Goal: Task Accomplishment & Management: Manage account settings

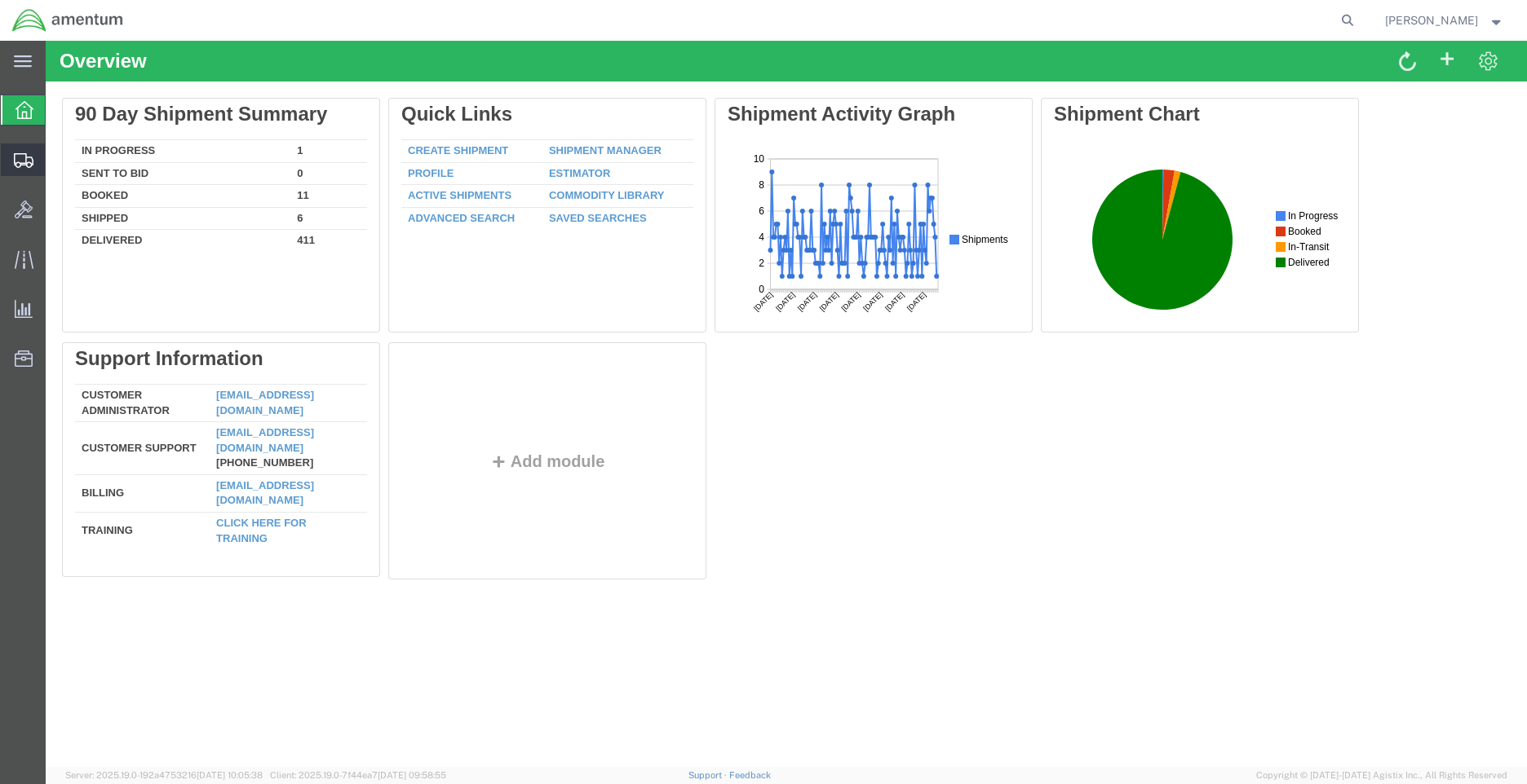
click at [0, 0] on span "Shipment Manager" at bounding box center [0, 0] width 0 height 0
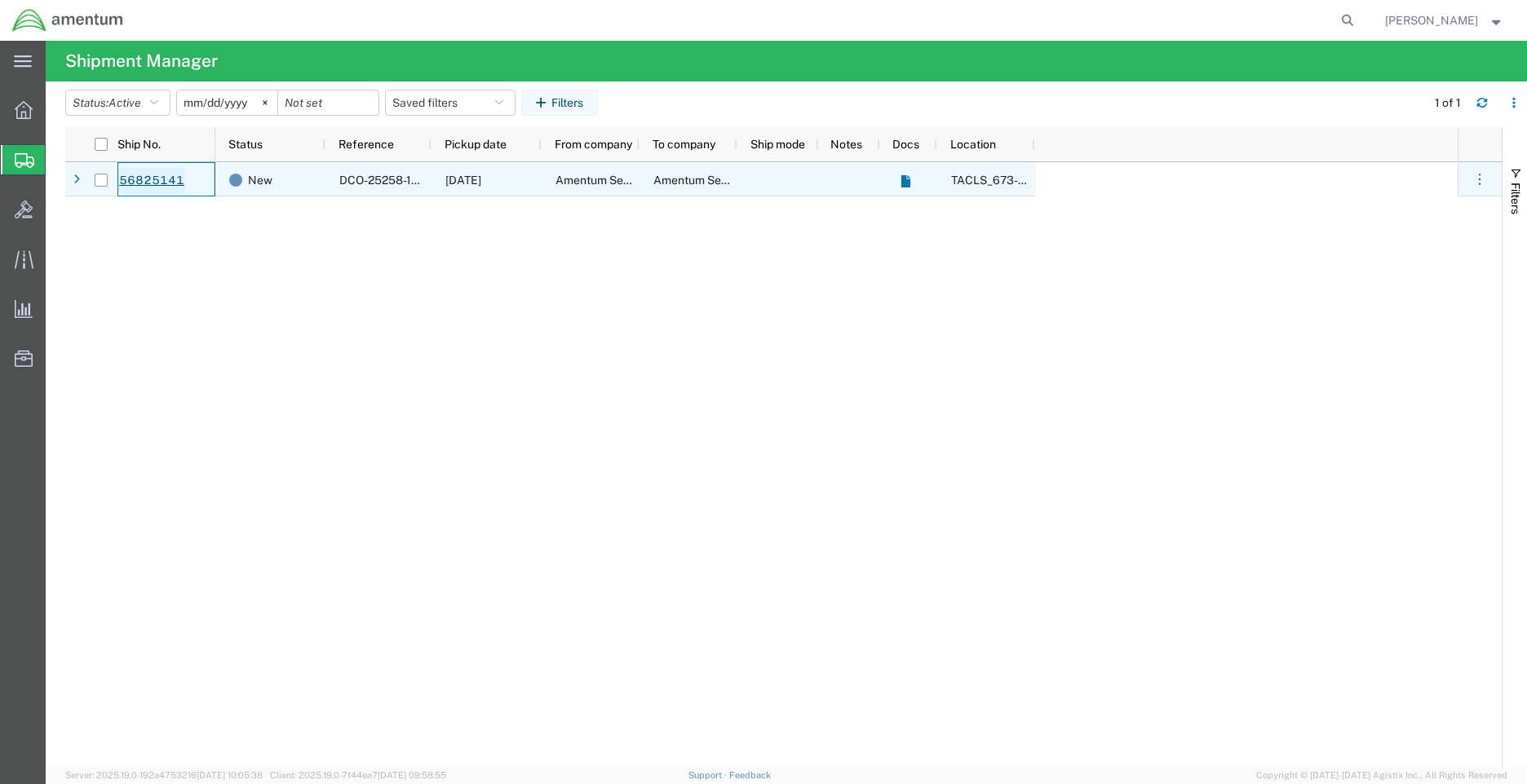
click at [179, 178] on link "56825141" at bounding box center [151, 180] width 66 height 26
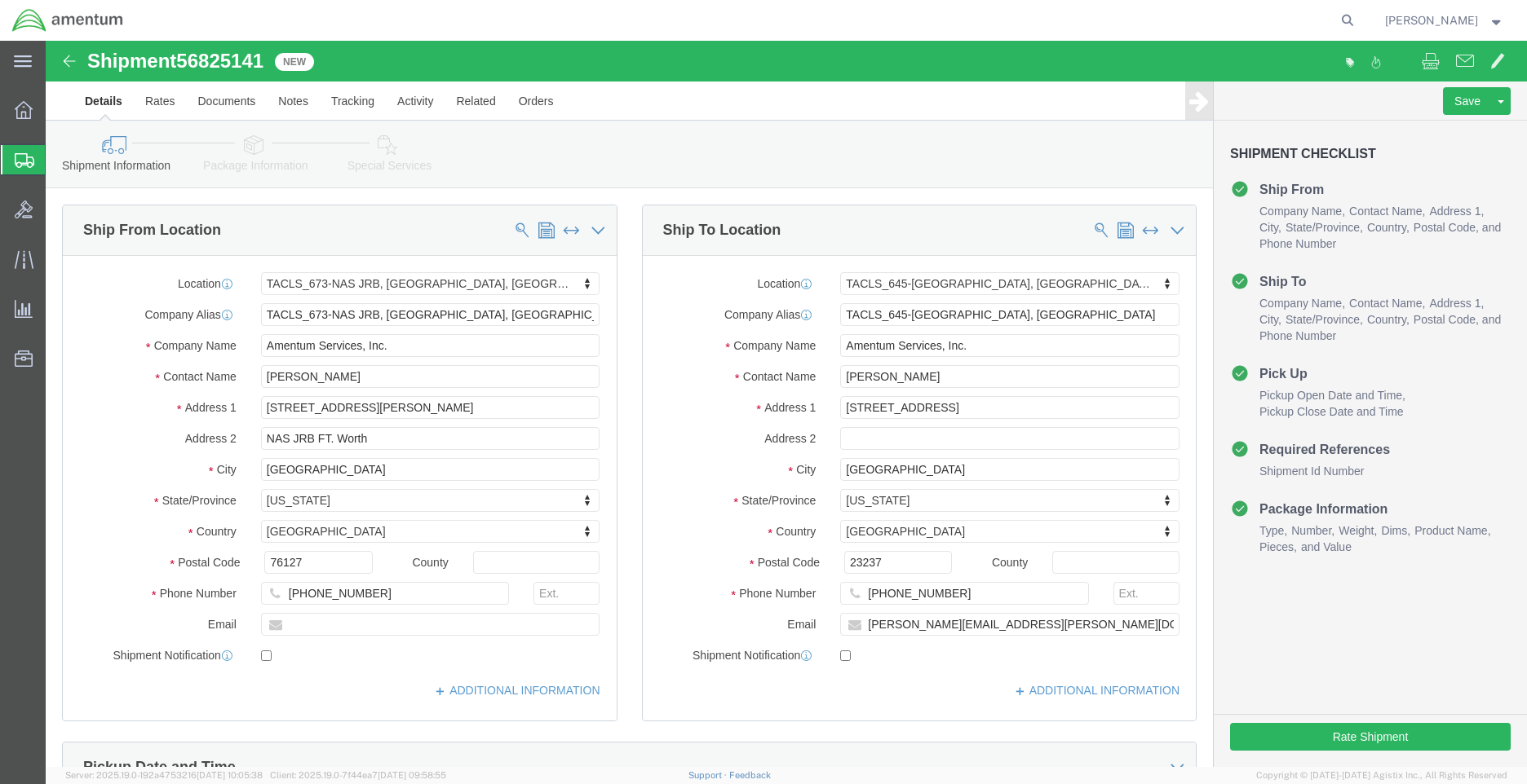
select select "42735"
select select "42721"
click button "Rate Shipment"
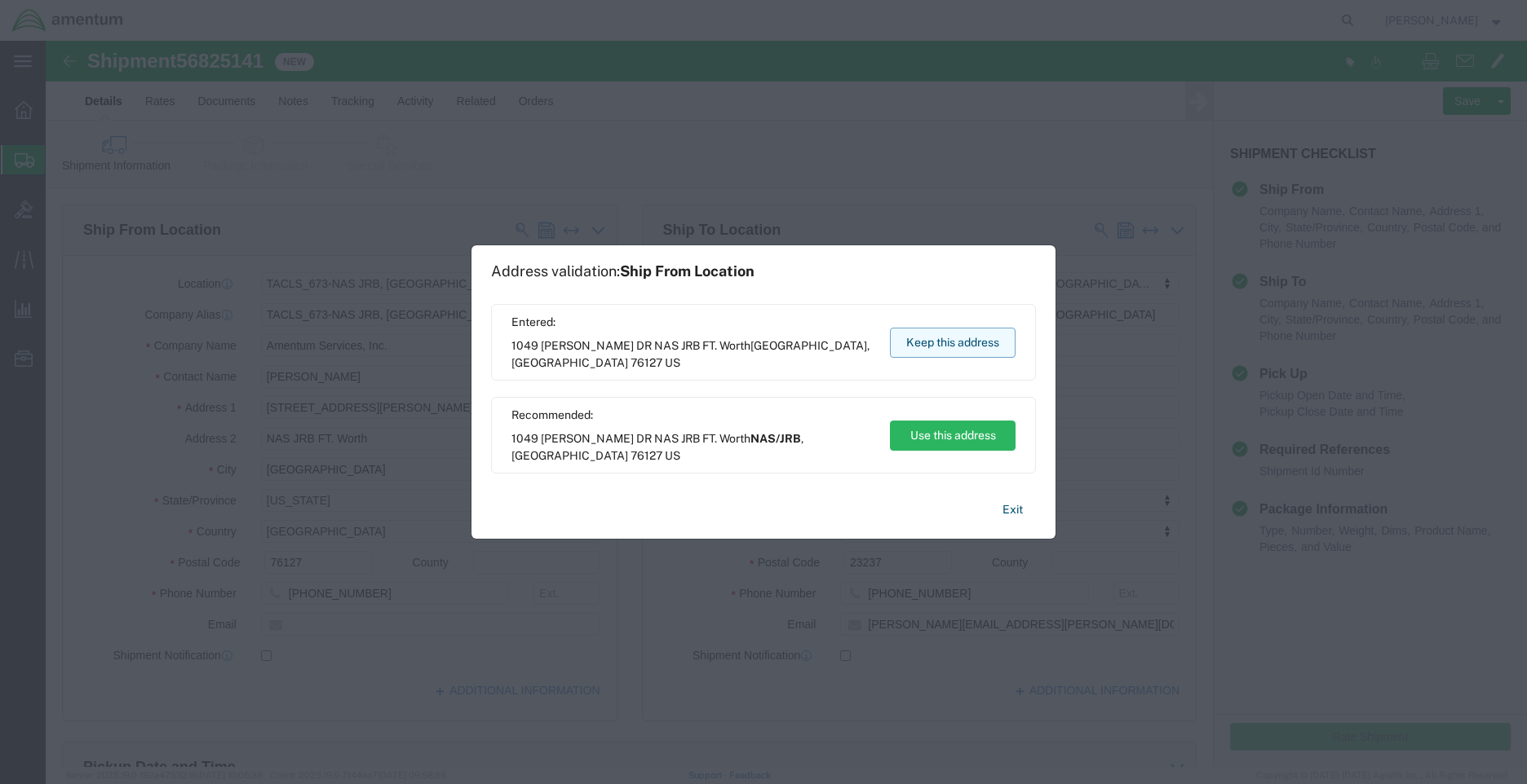
click at [996, 343] on button "Keep this address" at bounding box center [953, 342] width 125 height 30
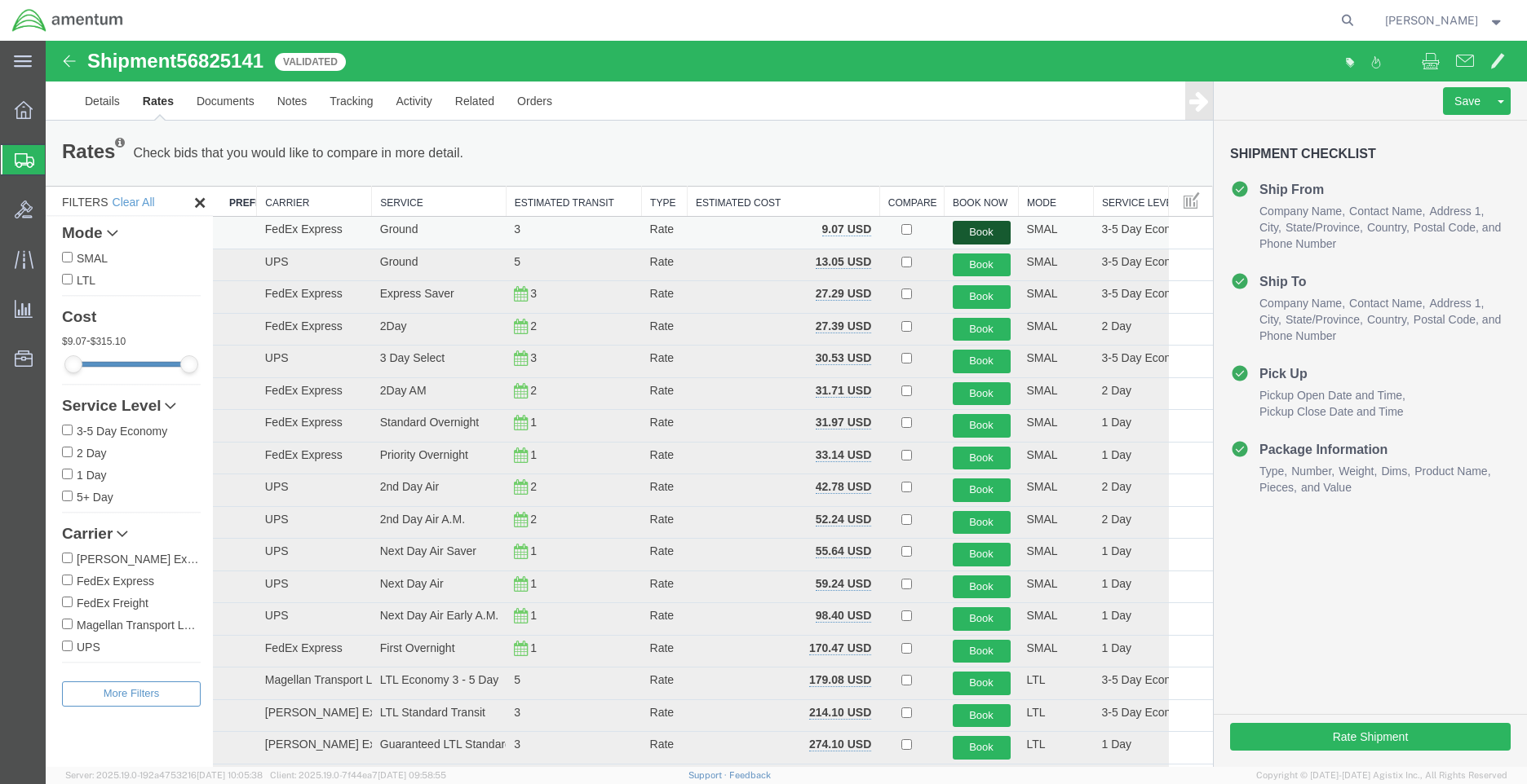
click at [969, 232] on button "Book" at bounding box center [982, 232] width 58 height 24
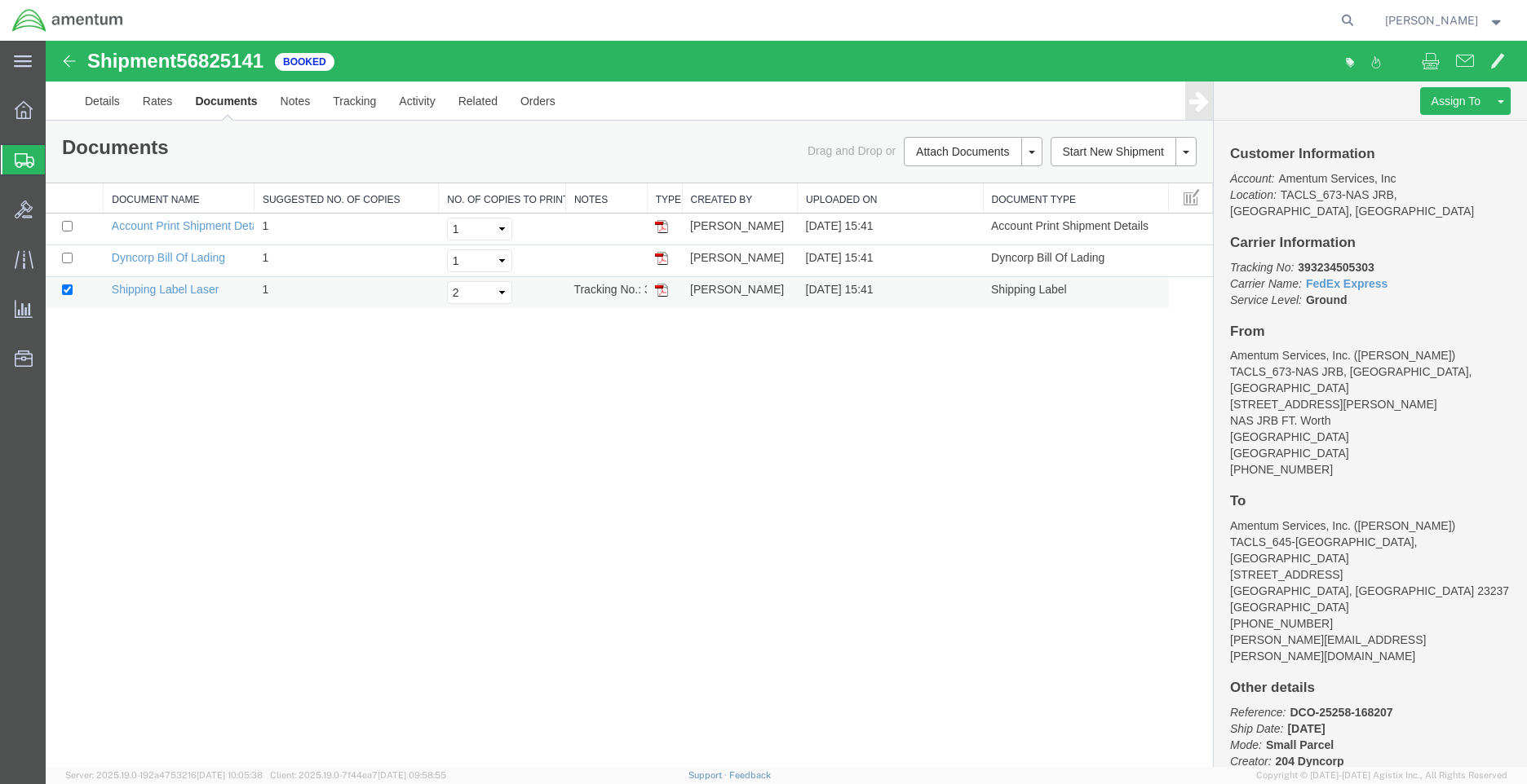
click at [663, 290] on img at bounding box center [662, 291] width 13 height 13
click at [106, 101] on link "Details" at bounding box center [102, 101] width 58 height 39
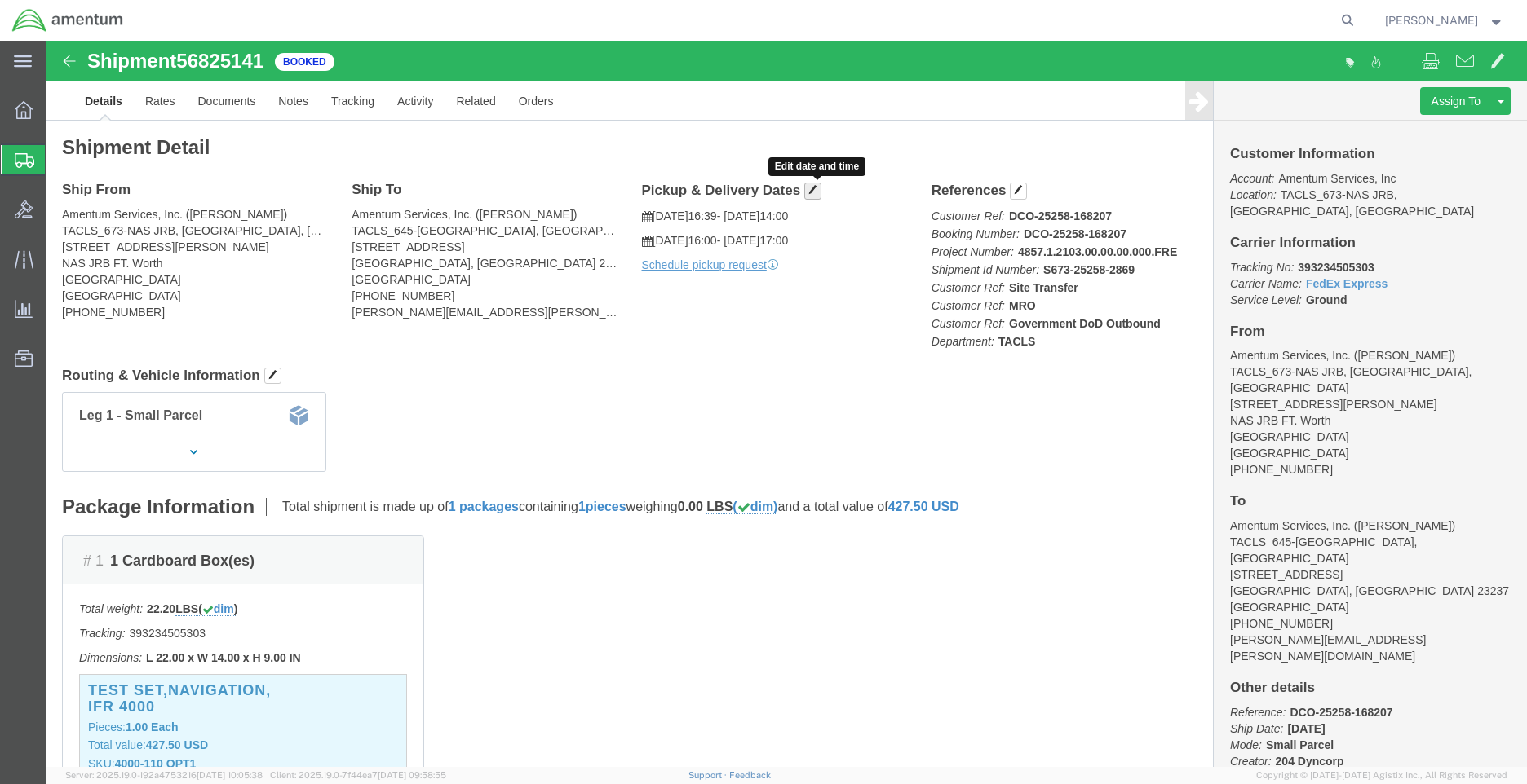
click span "button"
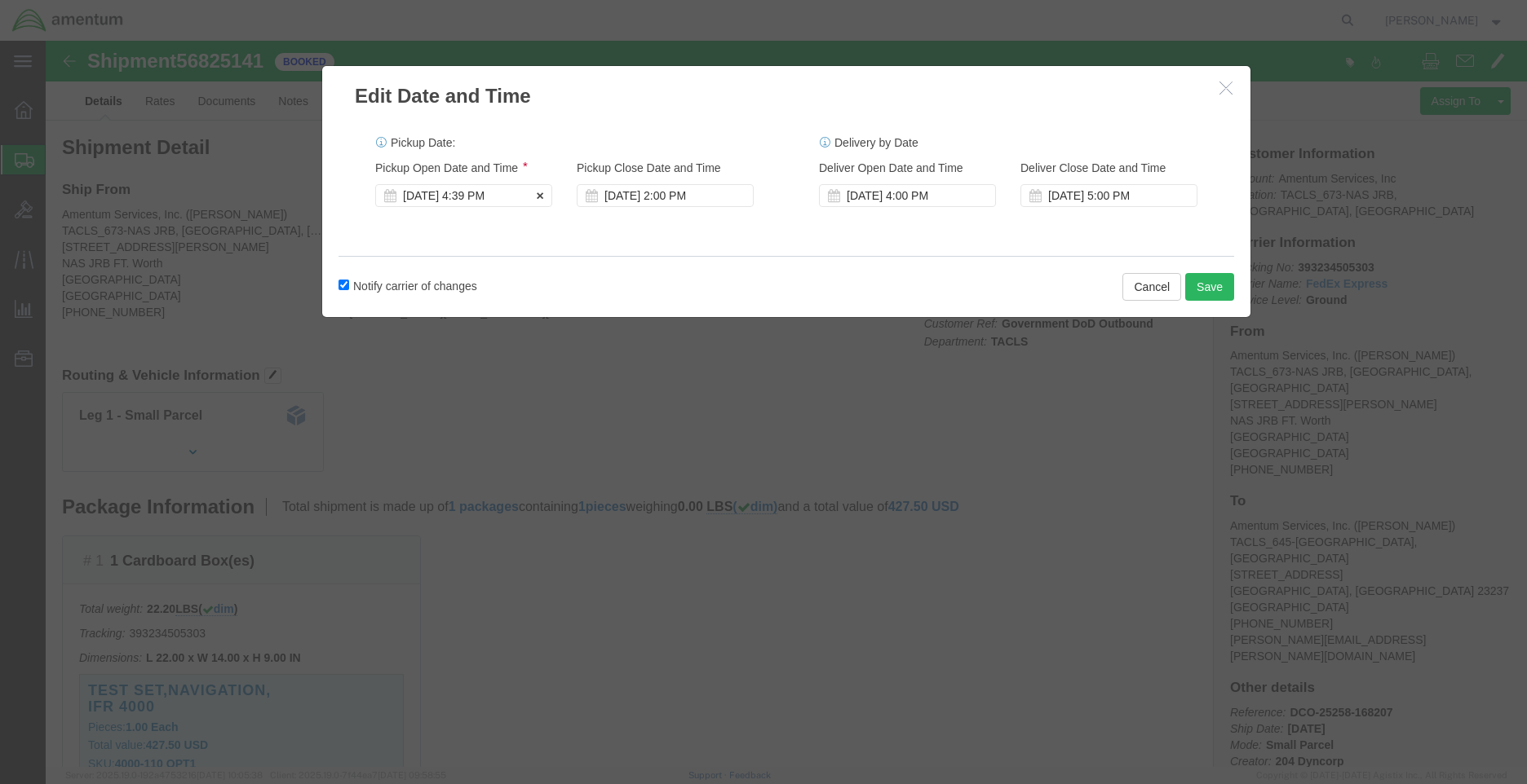
click div "Sep 15 2025 4:39 PM"
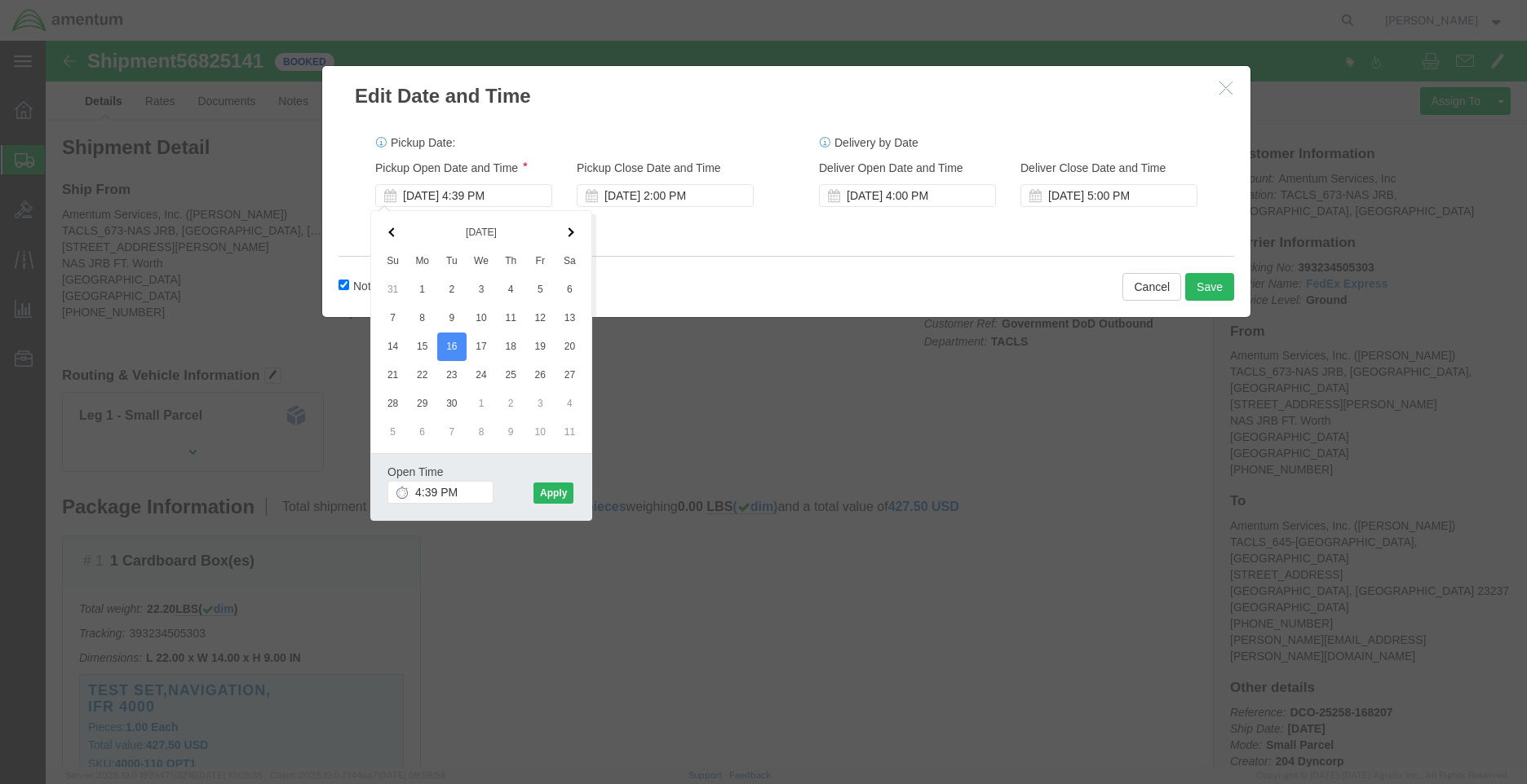
click div "Notify carrier of changes Cancel Save"
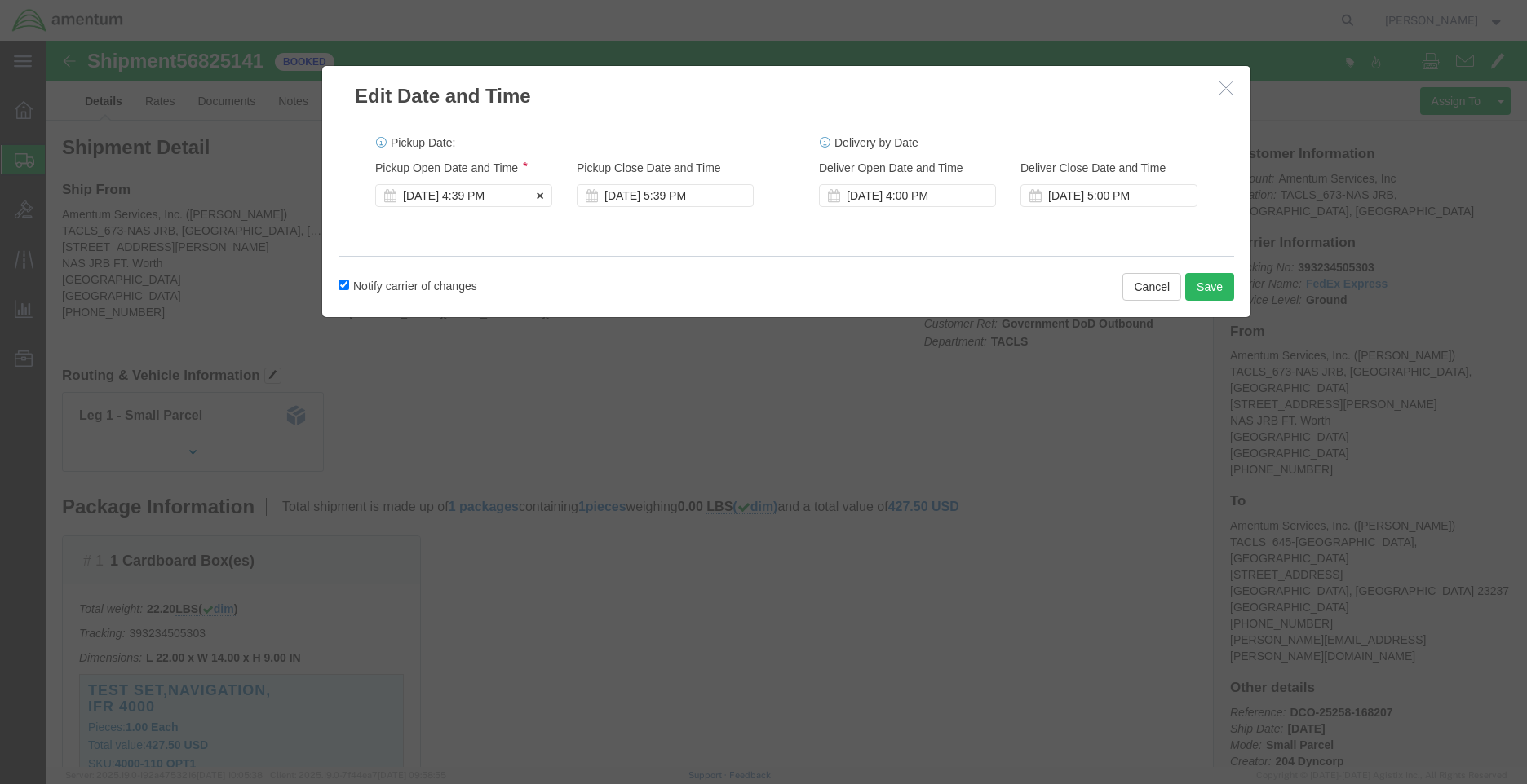
click div "Sep 16 2025 4:39 PM"
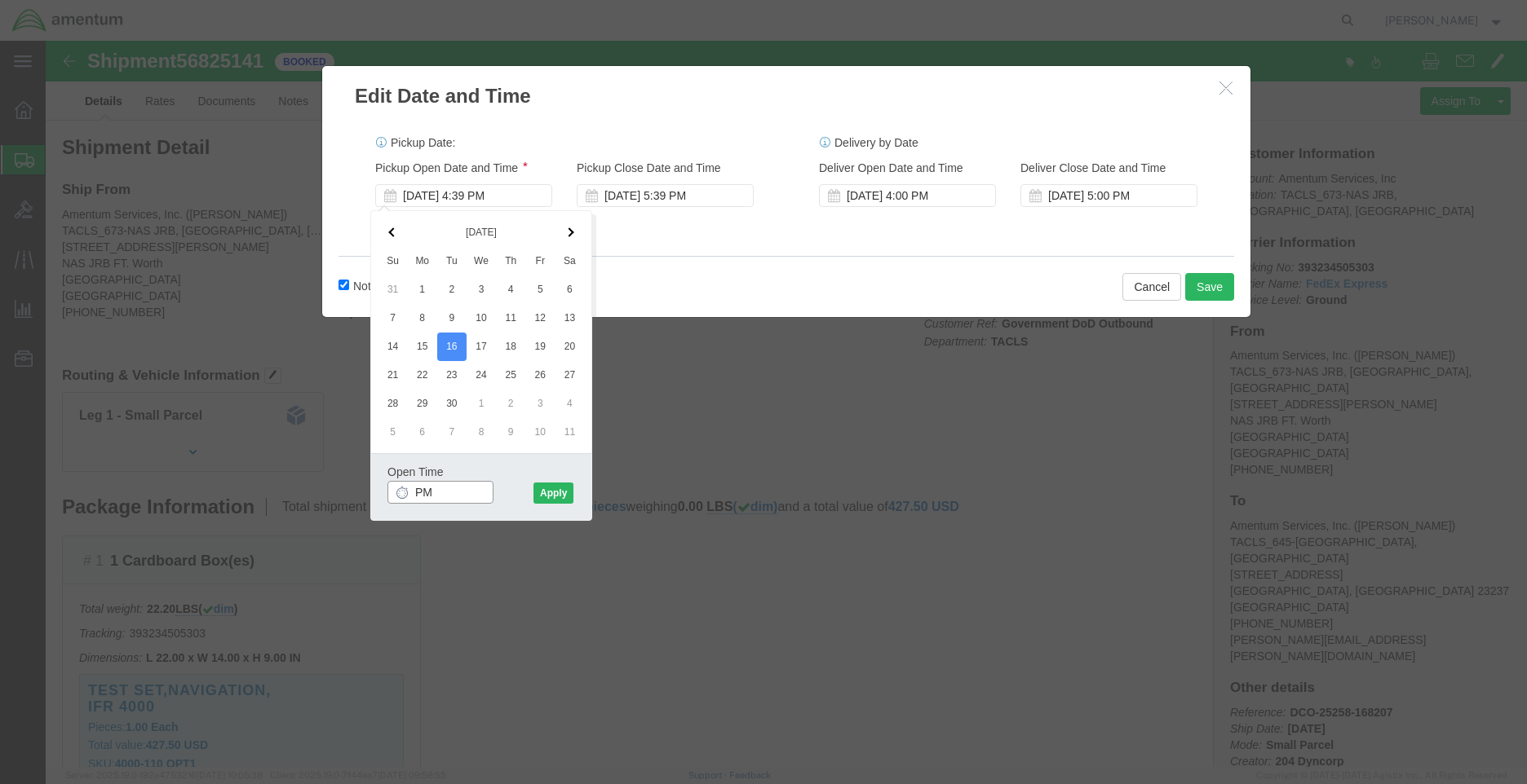
type input "M"
click div "Open Time 0900"
type input "9:00 AM"
click button "Apply"
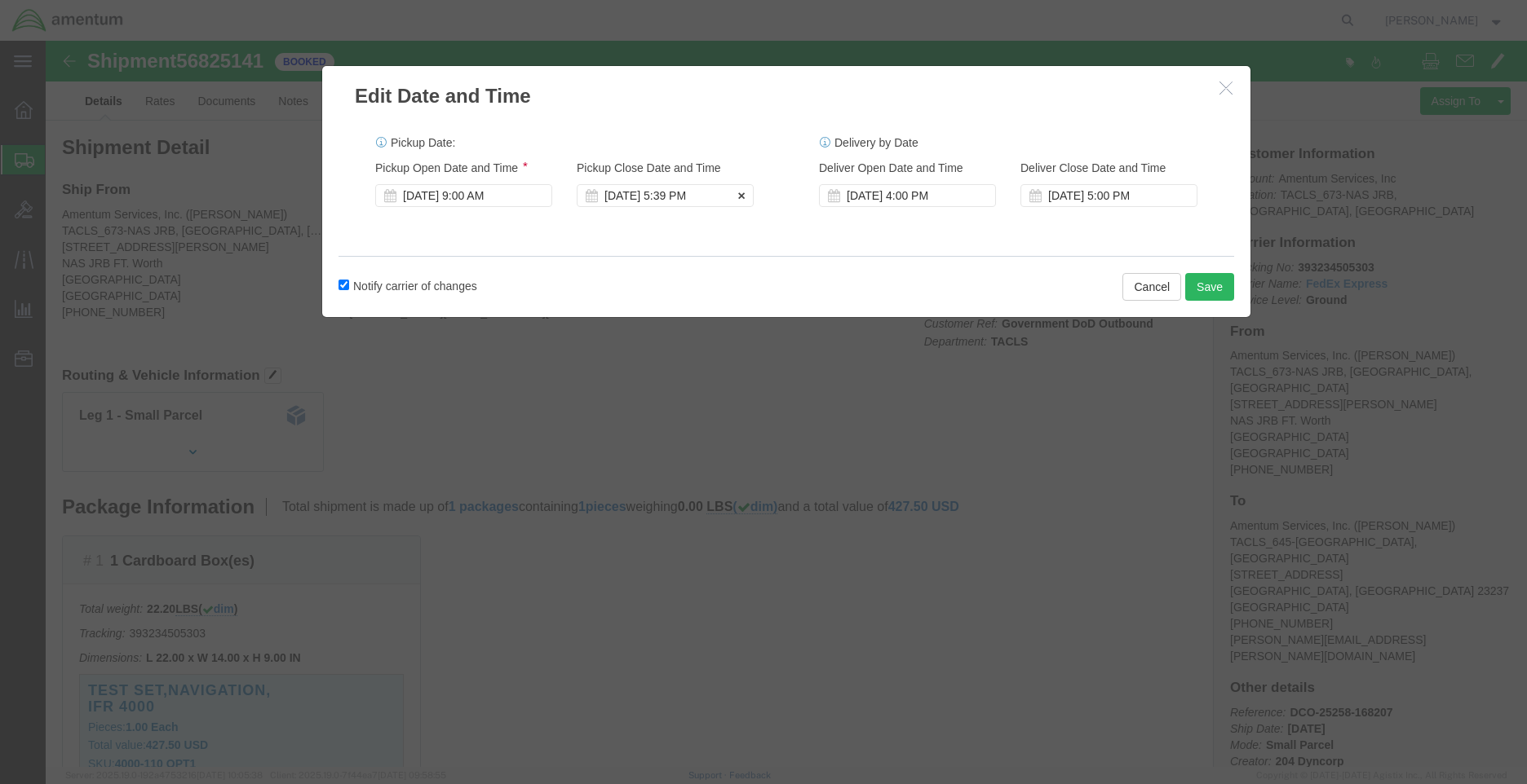
click div "Sep 16 2025 5:39 PM"
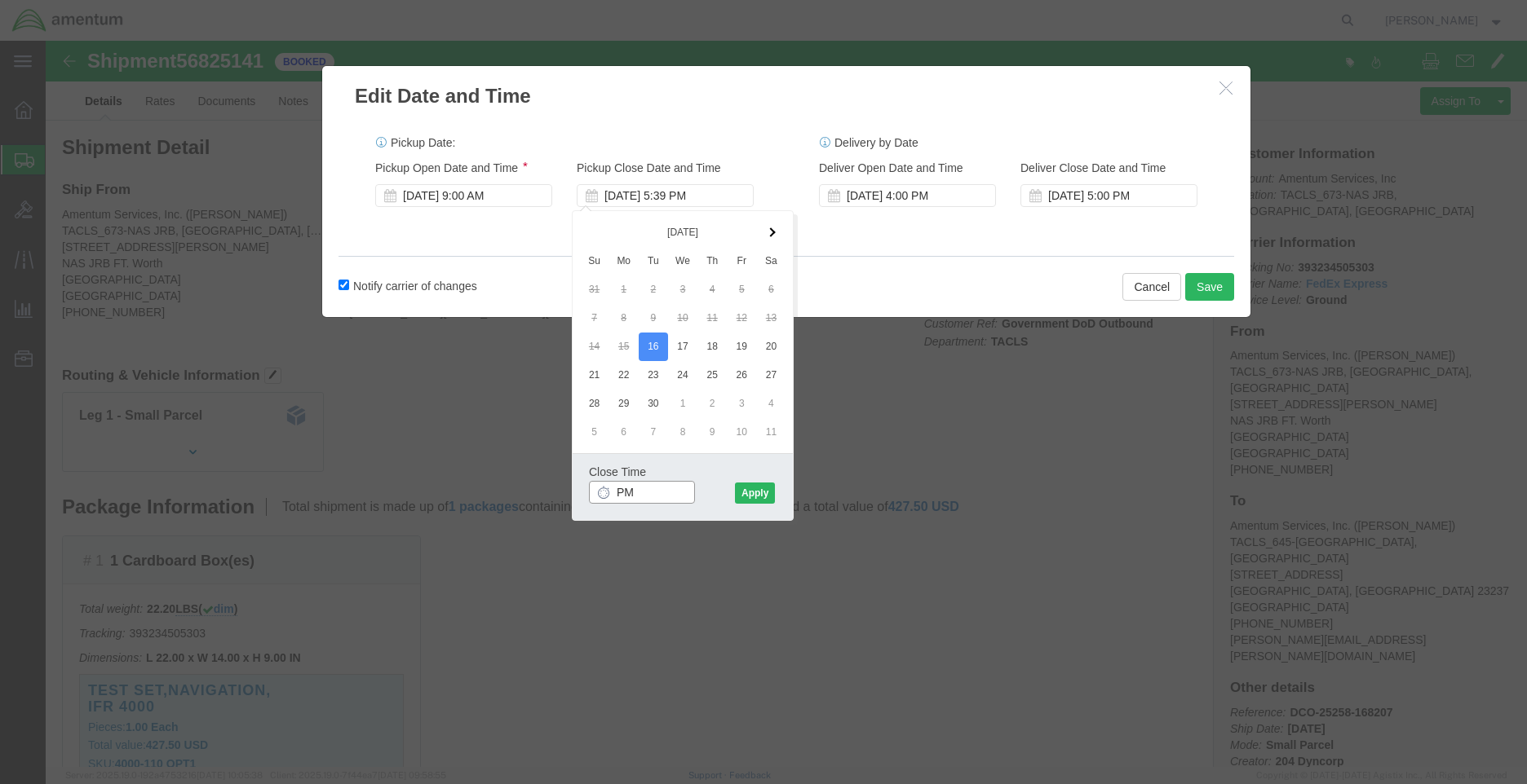
type input "M"
type input "2:00 PM"
click div "Close Time 2:00 PM Sep 16 2025 5:39 PM - Sep 16 2025 5:39 PM Cancel Apply"
click button "Apply"
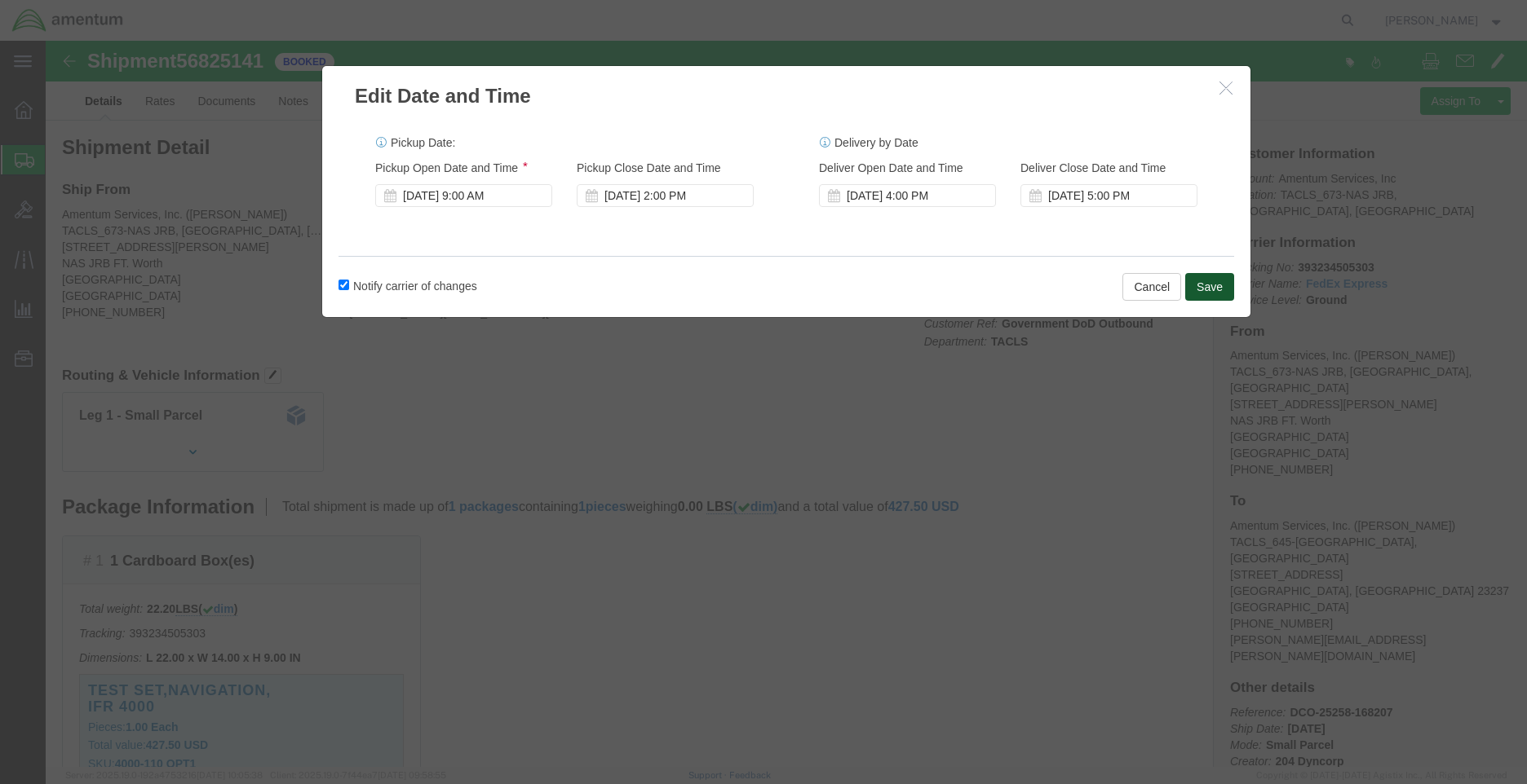
click button "Save"
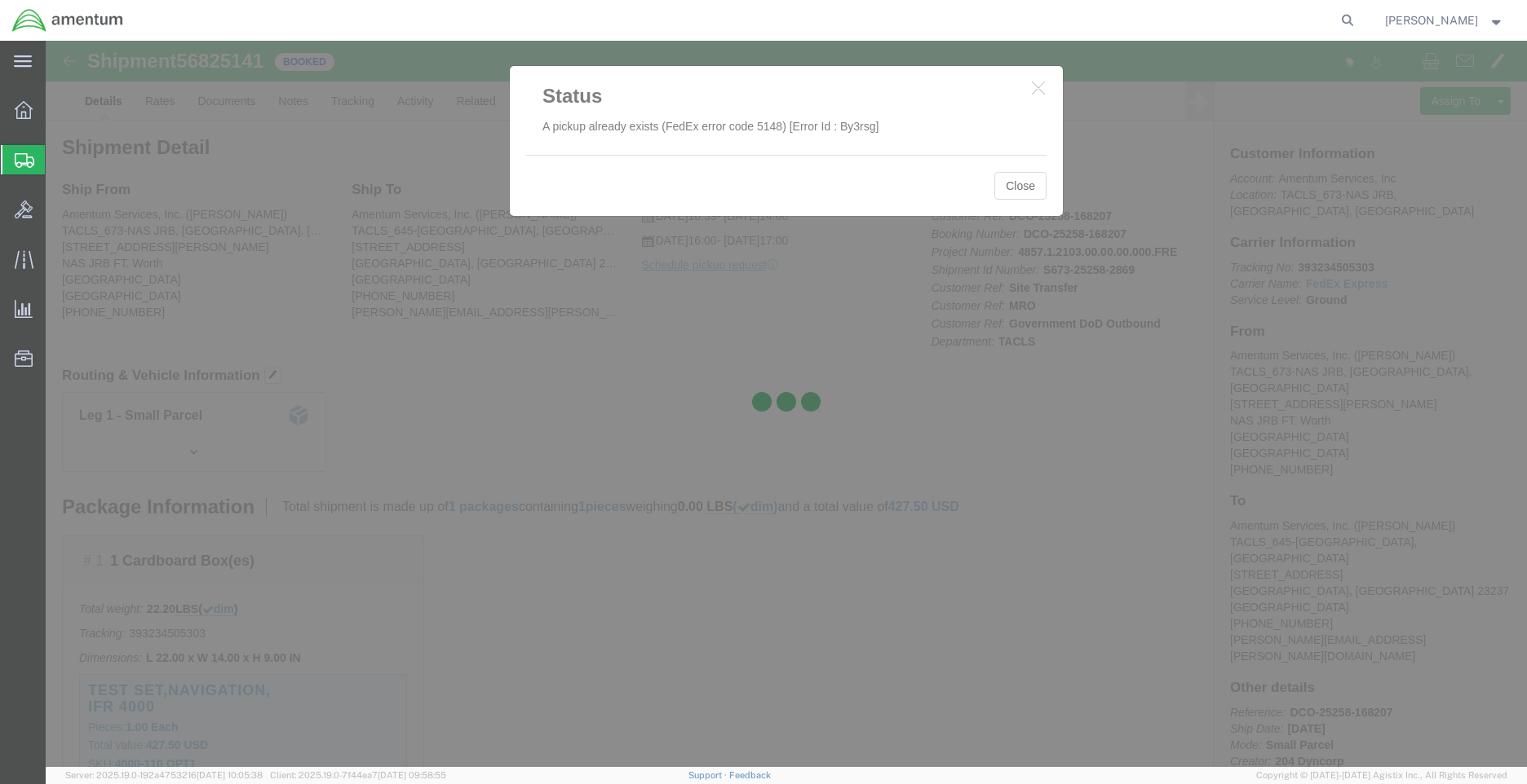
click at [1017, 191] on div at bounding box center [785, 404] width 1481 height 726
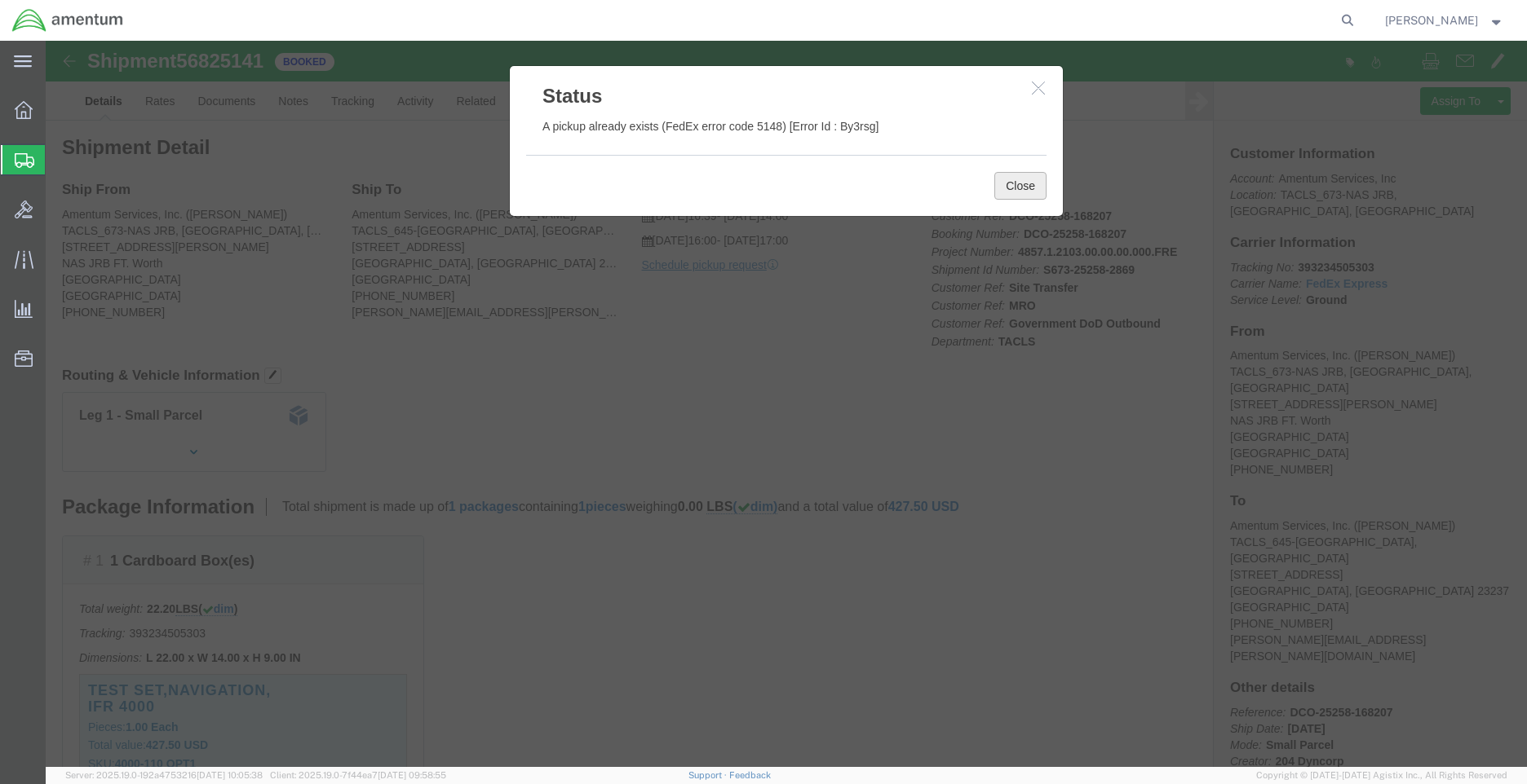
click button "Close"
